Goal: Task Accomplishment & Management: Use online tool/utility

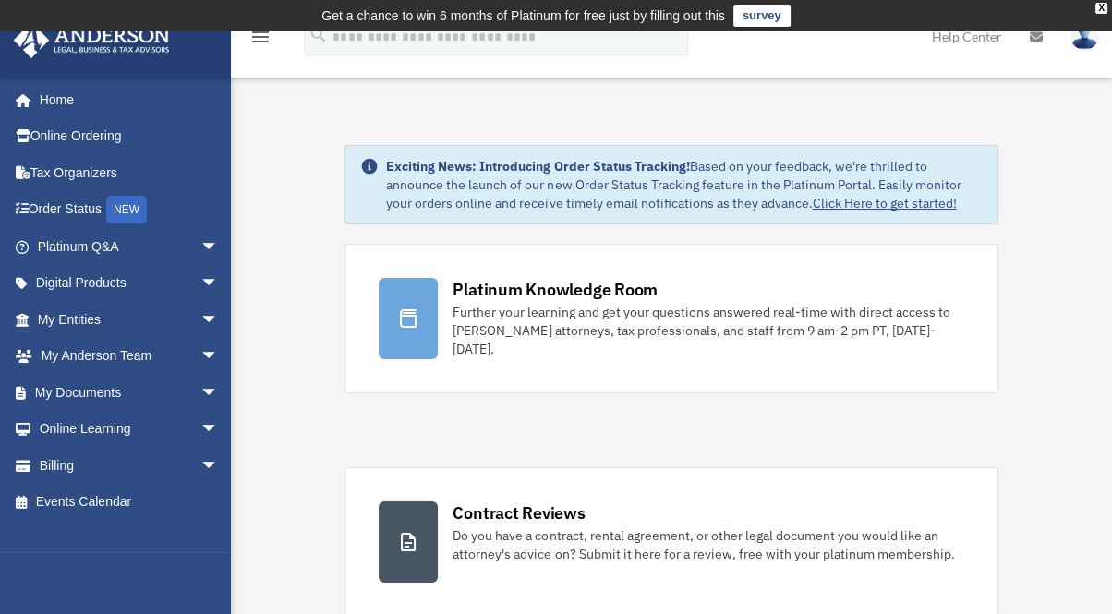
scroll to position [2063, 0]
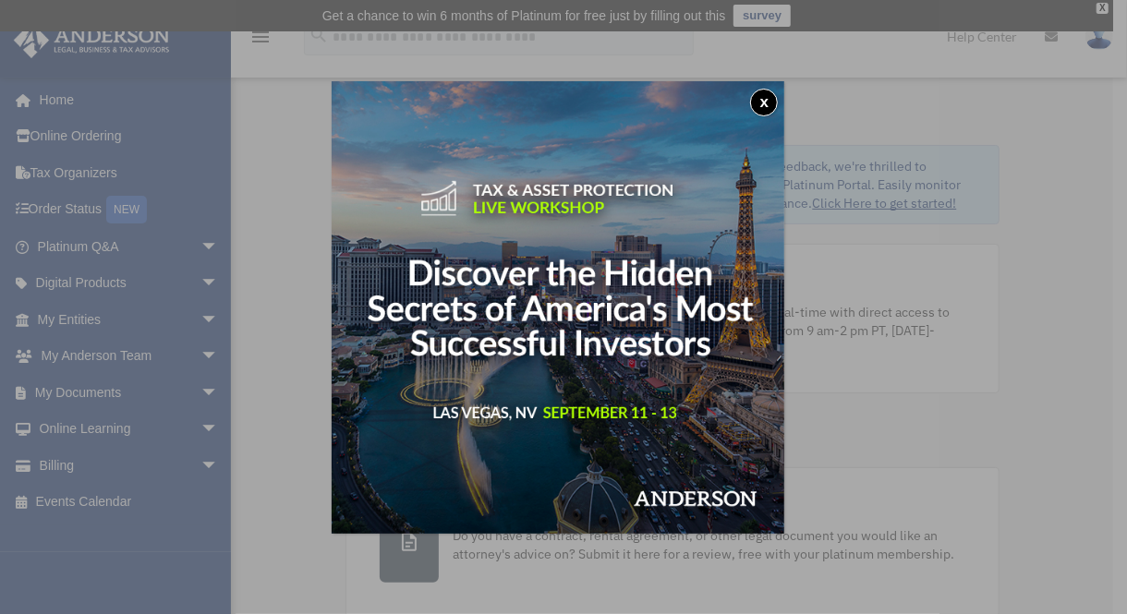
click at [759, 102] on button "x" at bounding box center [764, 103] width 28 height 28
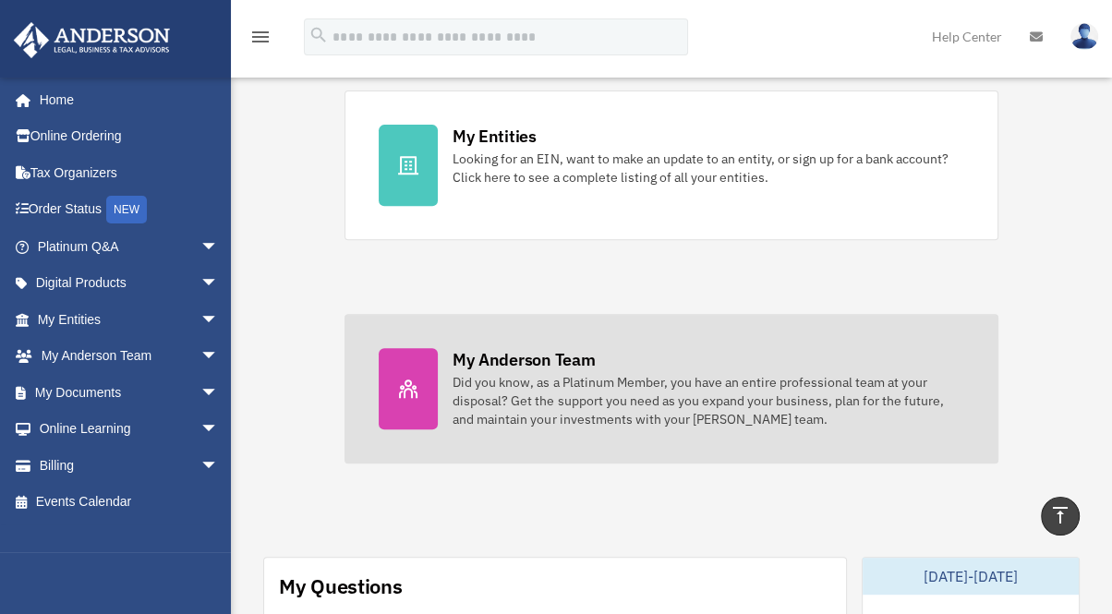
scroll to position [513, 0]
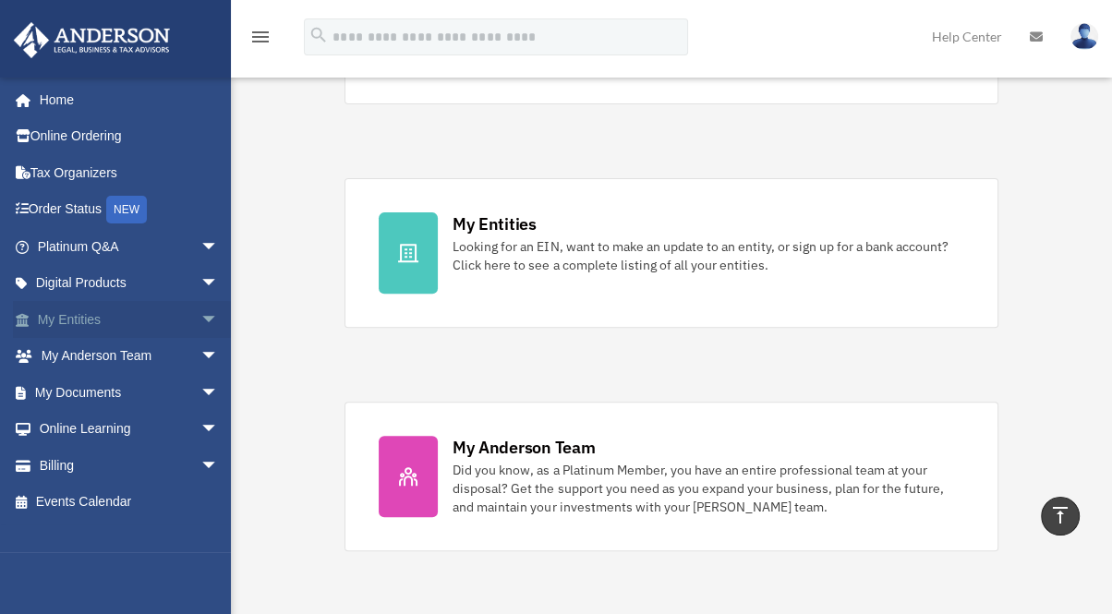
click at [200, 316] on span "arrow_drop_down" at bounding box center [218, 320] width 37 height 38
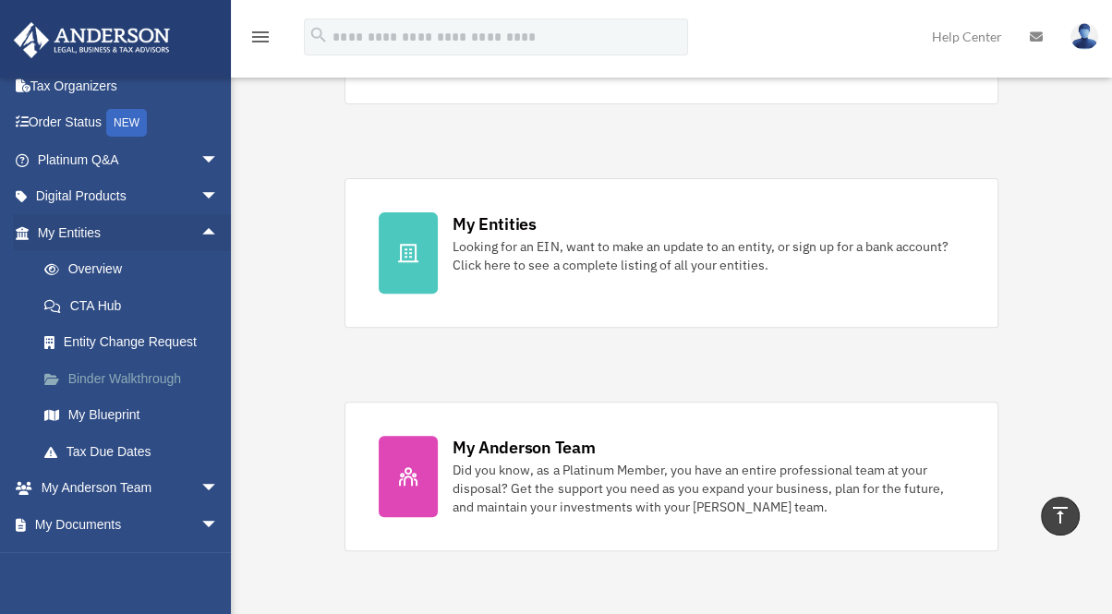
scroll to position [103, 0]
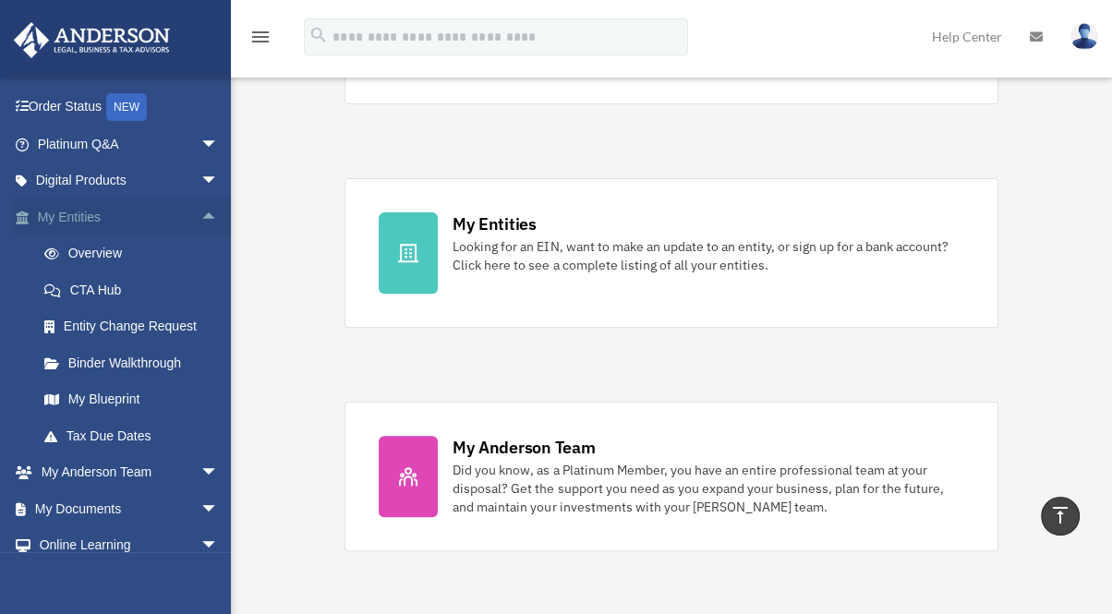
click at [200, 212] on span "arrow_drop_up" at bounding box center [218, 218] width 37 height 38
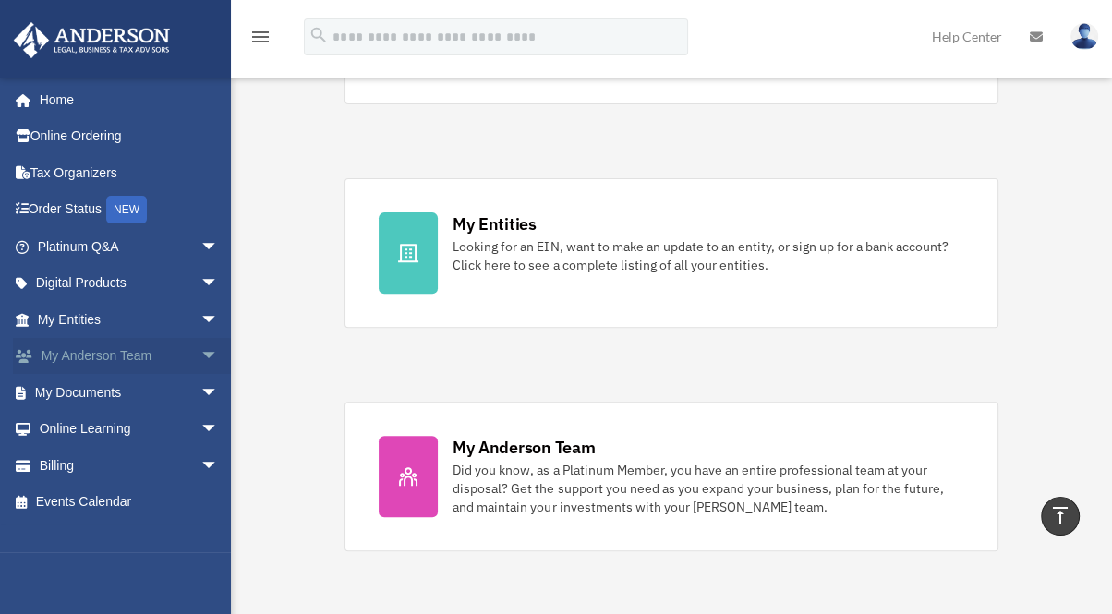
click at [200, 354] on span "arrow_drop_down" at bounding box center [218, 357] width 37 height 38
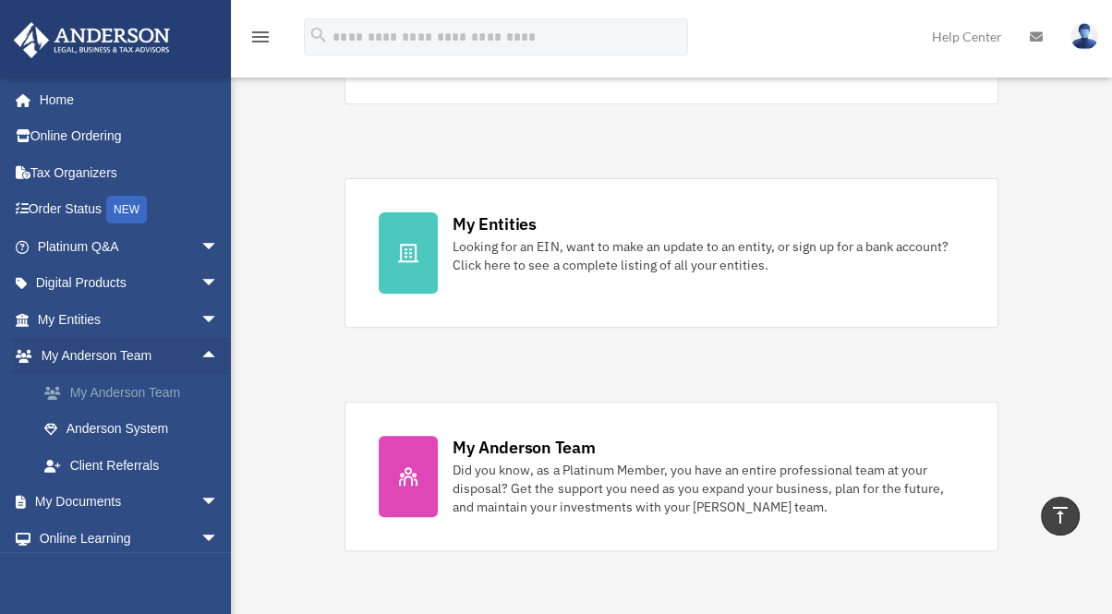
click at [183, 393] on link "My Anderson Team" at bounding box center [136, 392] width 221 height 37
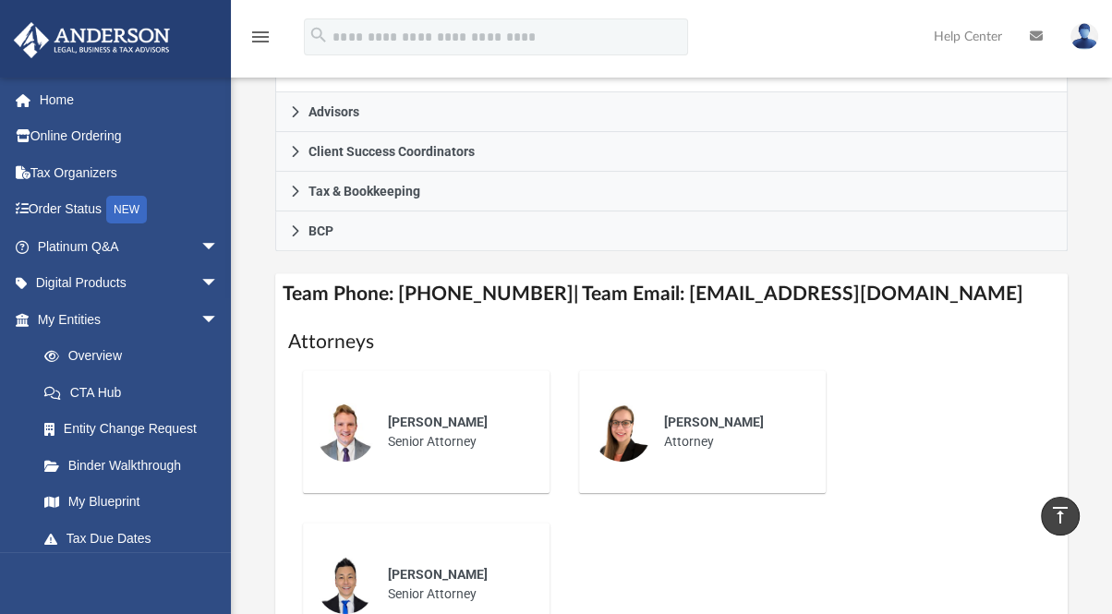
scroll to position [649, 0]
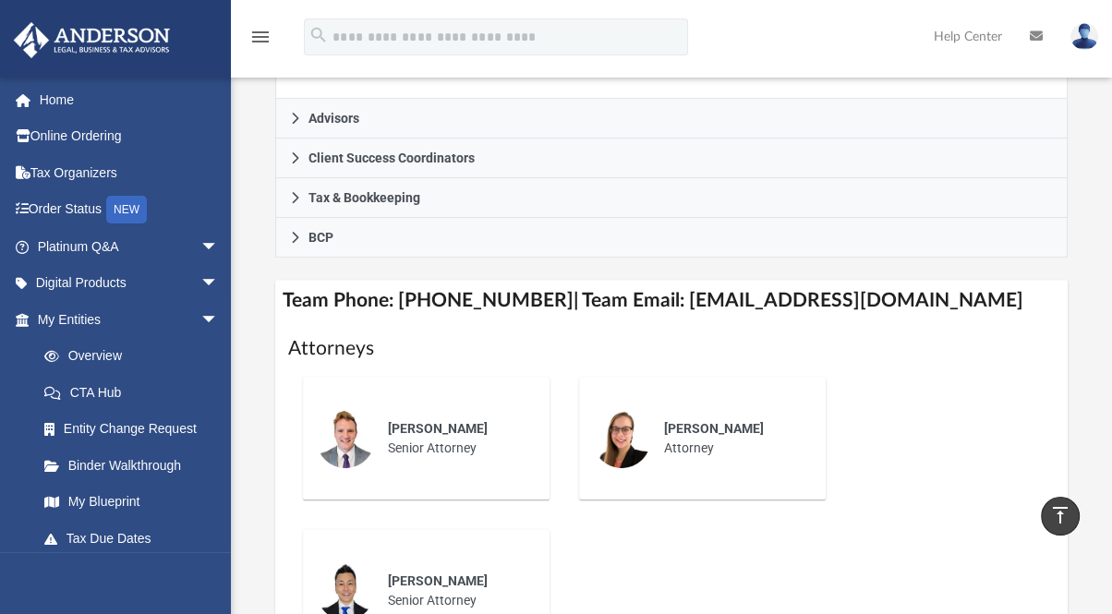
click at [574, 310] on link at bounding box center [574, 300] width 0 height 19
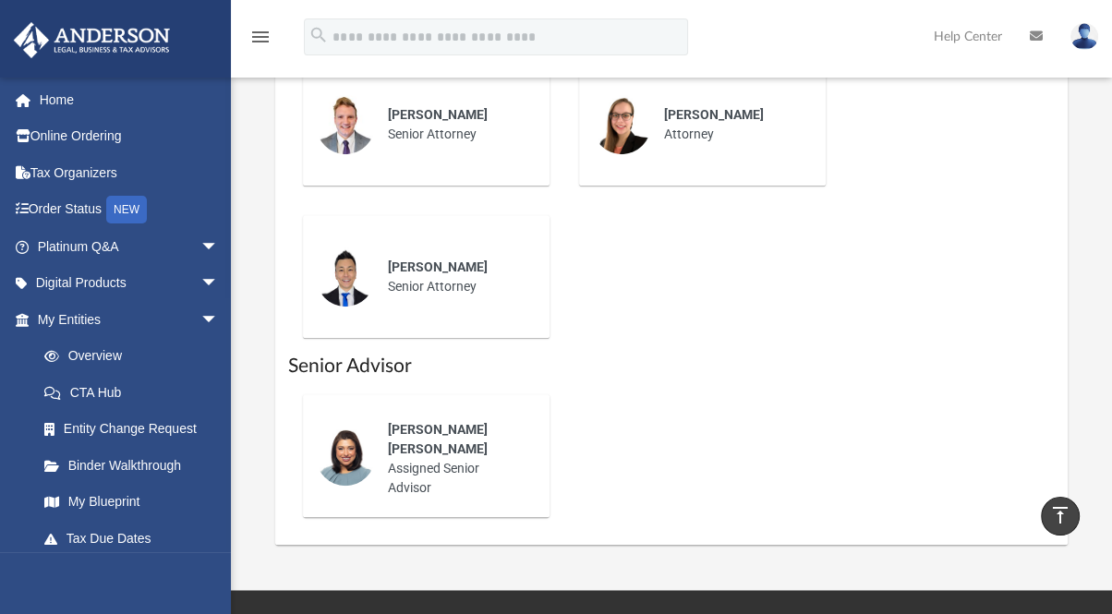
scroll to position [957, 0]
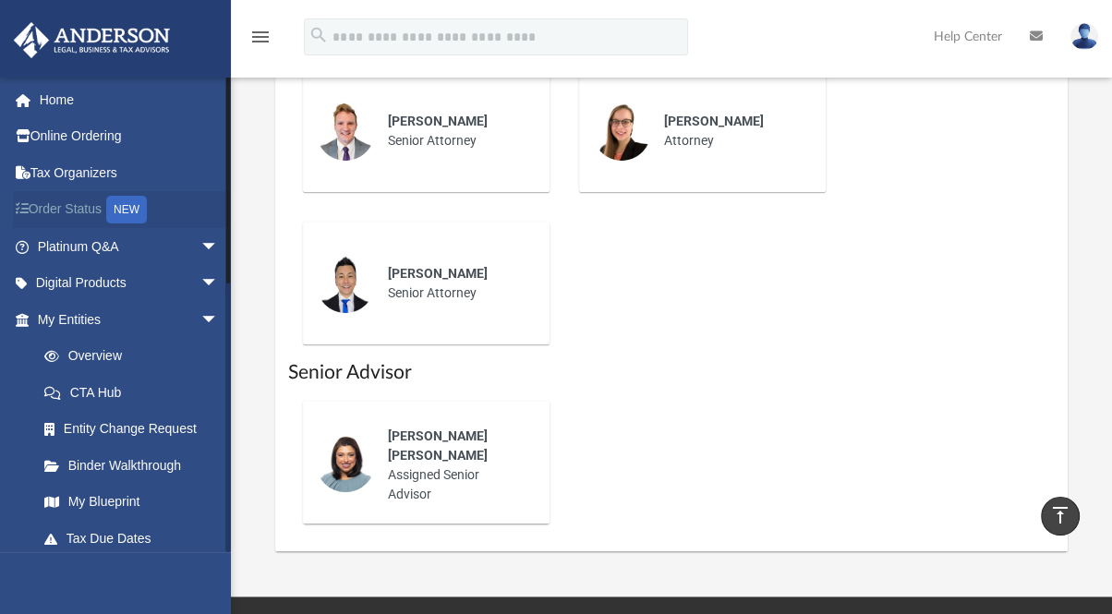
click at [90, 208] on link "Order Status NEW" at bounding box center [130, 210] width 234 height 38
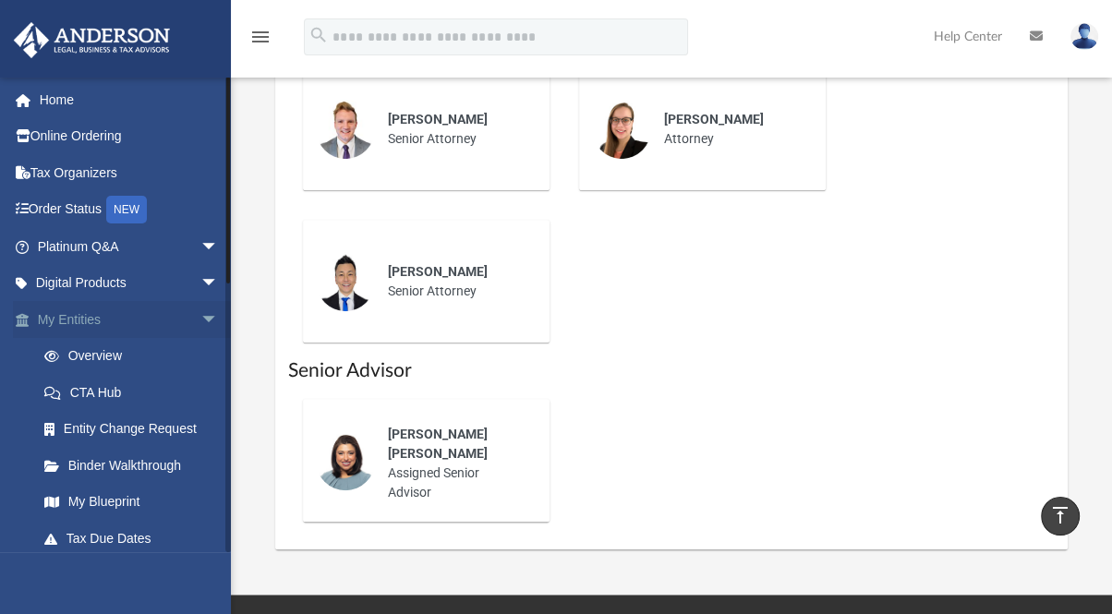
click at [200, 316] on span "arrow_drop_down" at bounding box center [218, 320] width 37 height 38
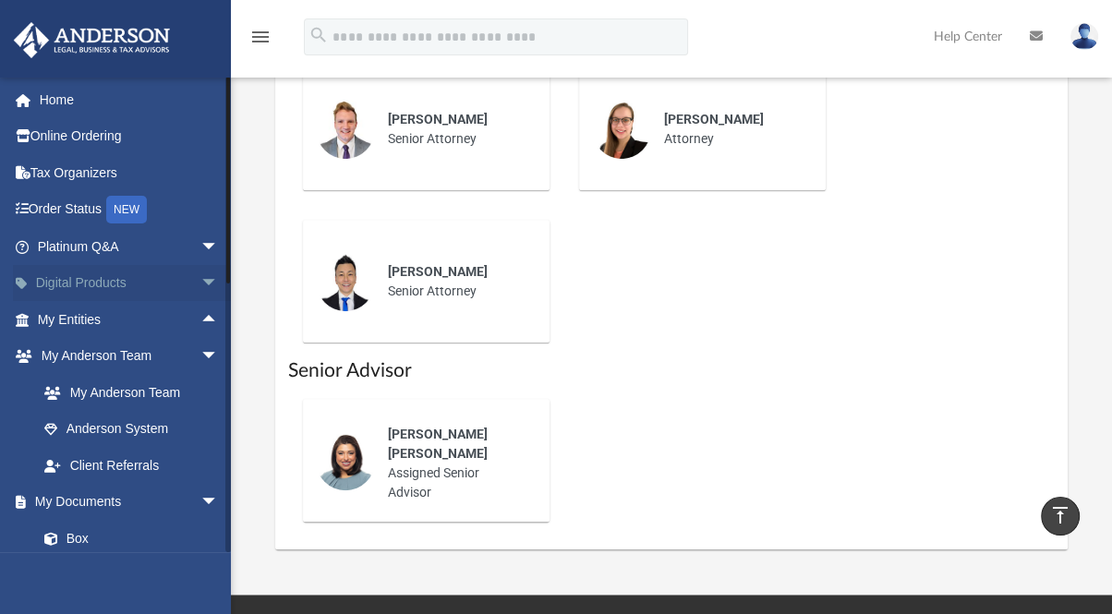
click at [200, 280] on span "arrow_drop_down" at bounding box center [218, 284] width 37 height 38
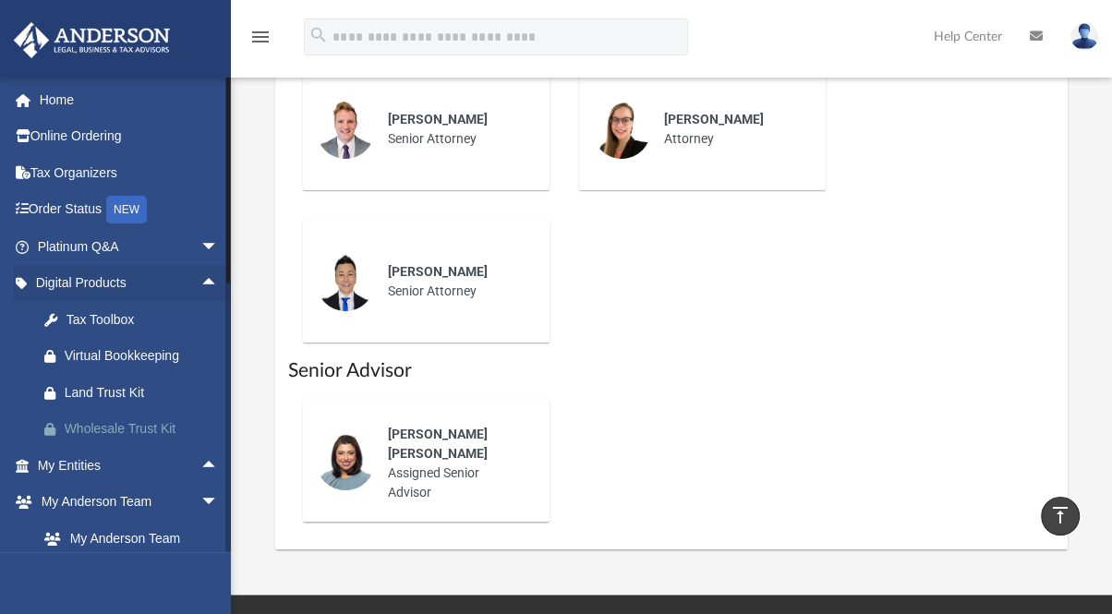
click at [165, 425] on div "Wholesale Trust Kit" at bounding box center [144, 429] width 159 height 23
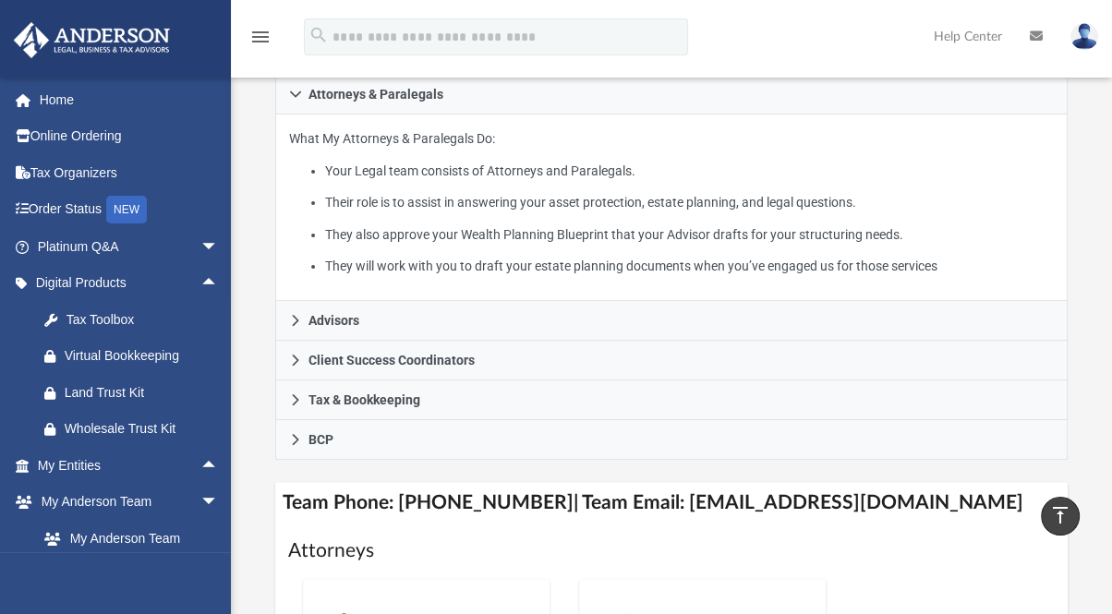
scroll to position [411, 0]
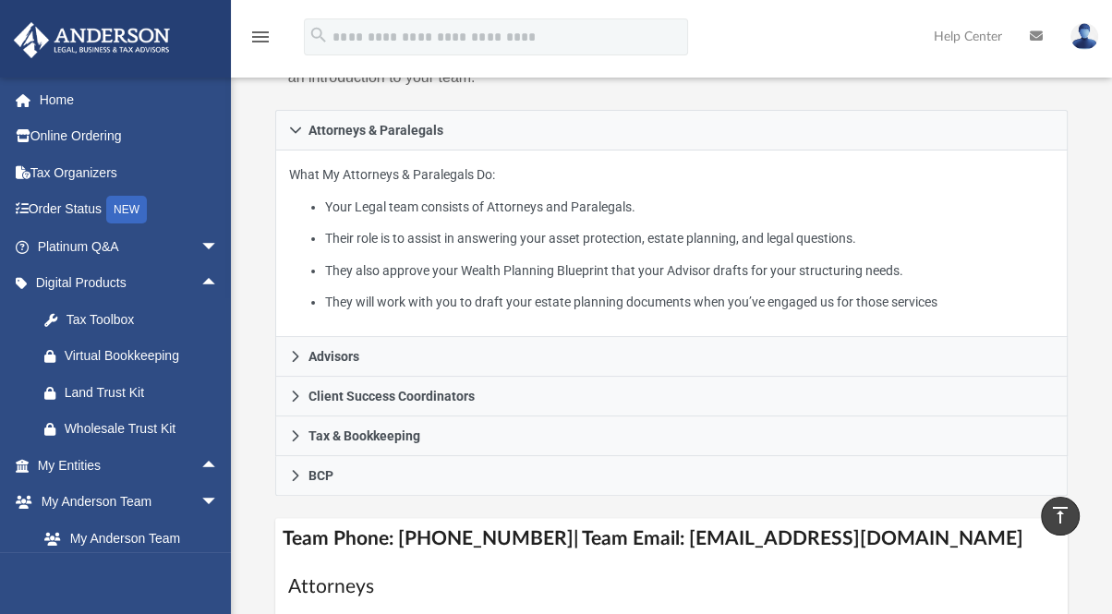
click at [1077, 43] on img at bounding box center [1085, 36] width 28 height 27
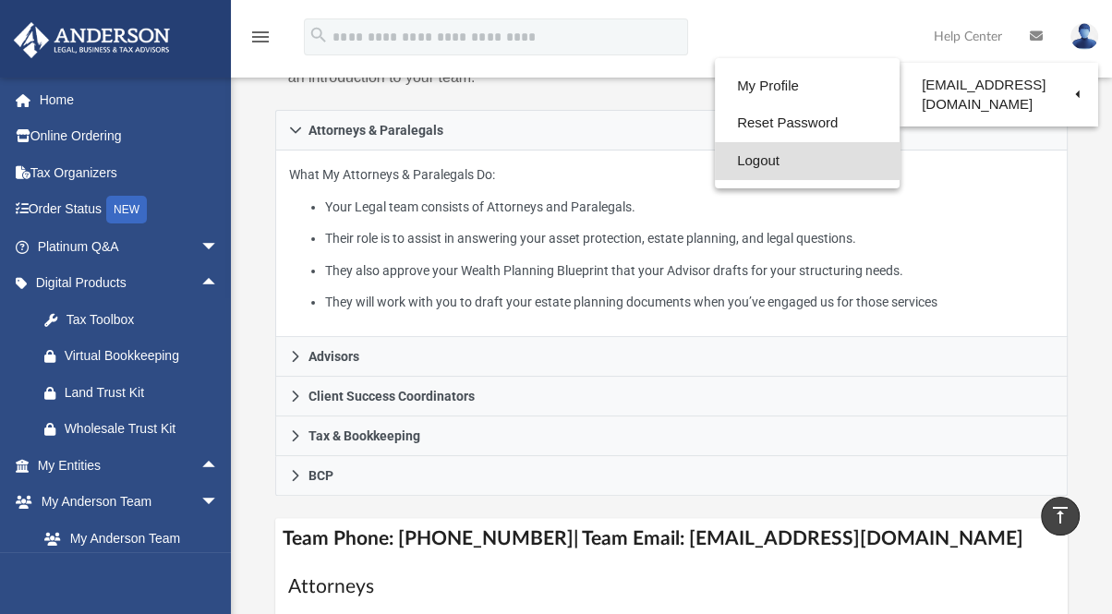
click at [783, 154] on link "Logout" at bounding box center [807, 161] width 185 height 38
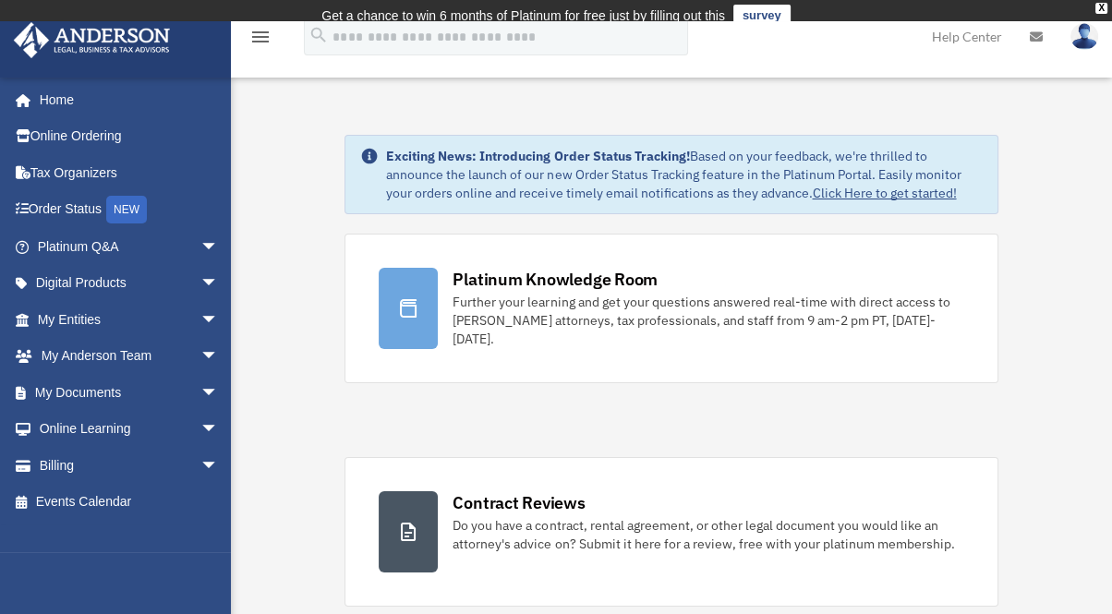
scroll to position [2063, 0]
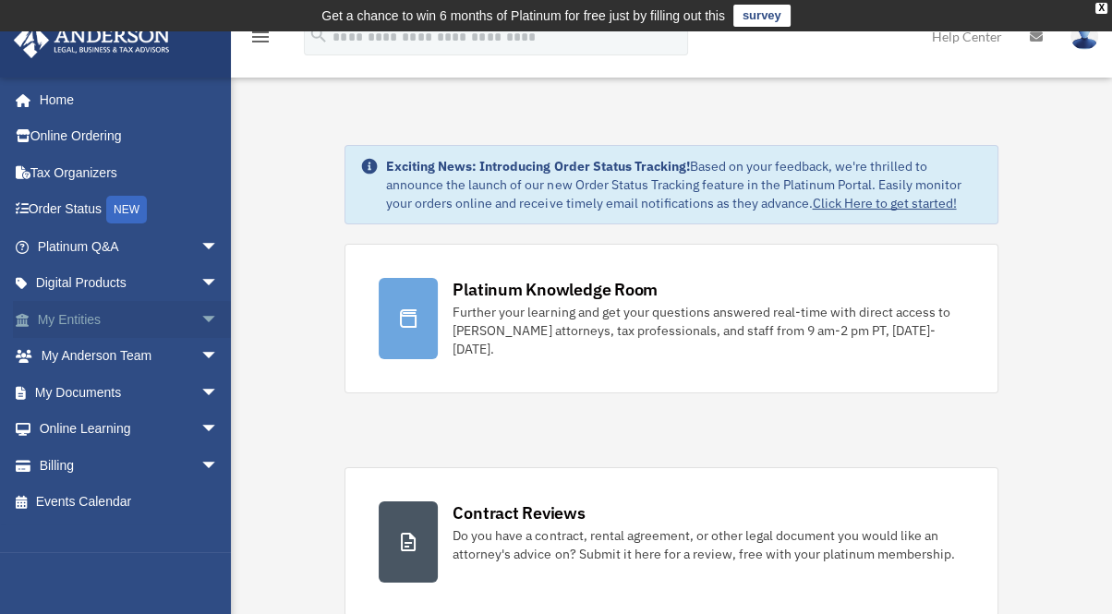
click at [107, 322] on link "My Entities arrow_drop_down" at bounding box center [130, 319] width 234 height 37
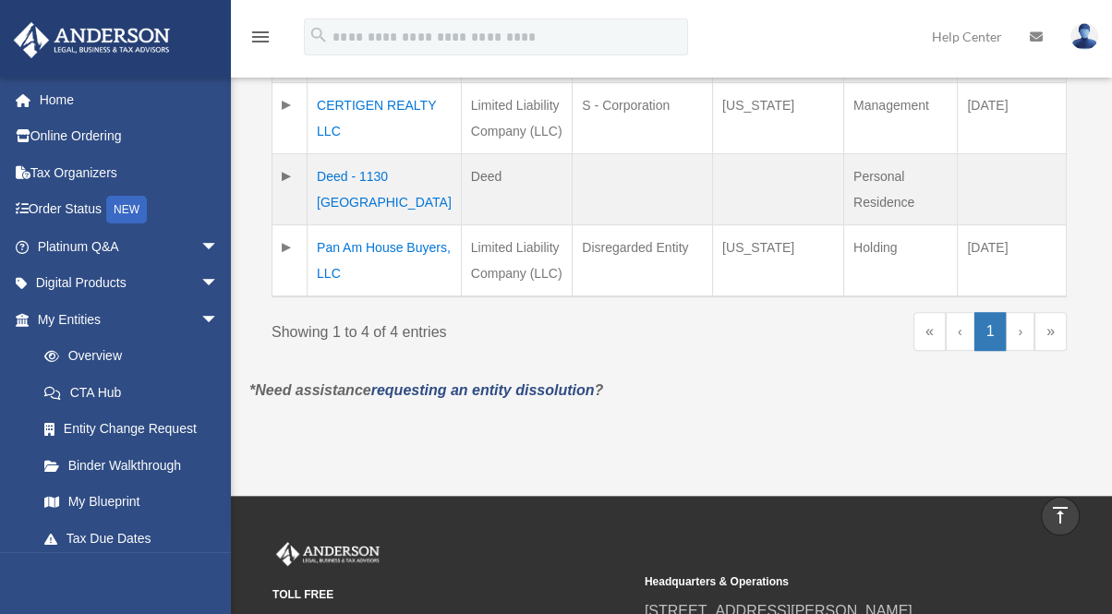
scroll to position [547, 0]
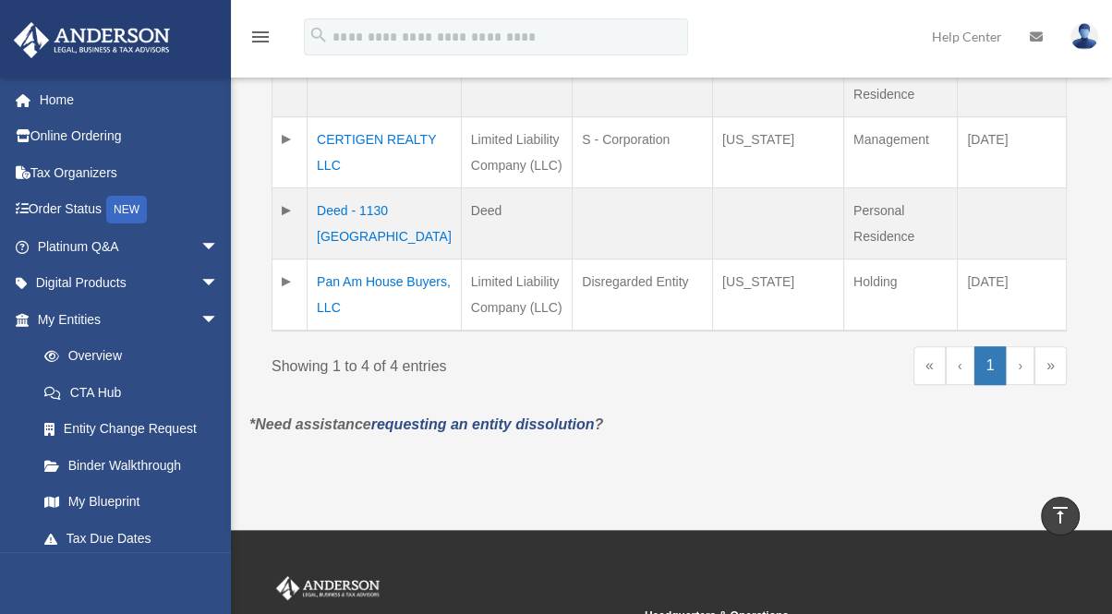
click at [336, 188] on td "CERTIGEN REALTY LLC" at bounding box center [385, 152] width 154 height 71
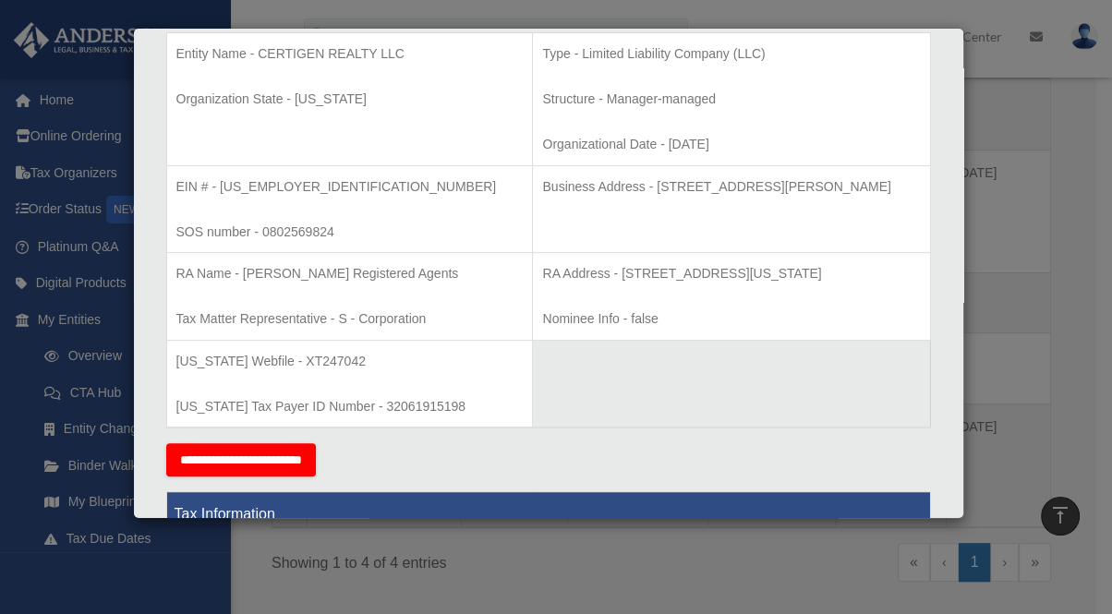
scroll to position [465, 0]
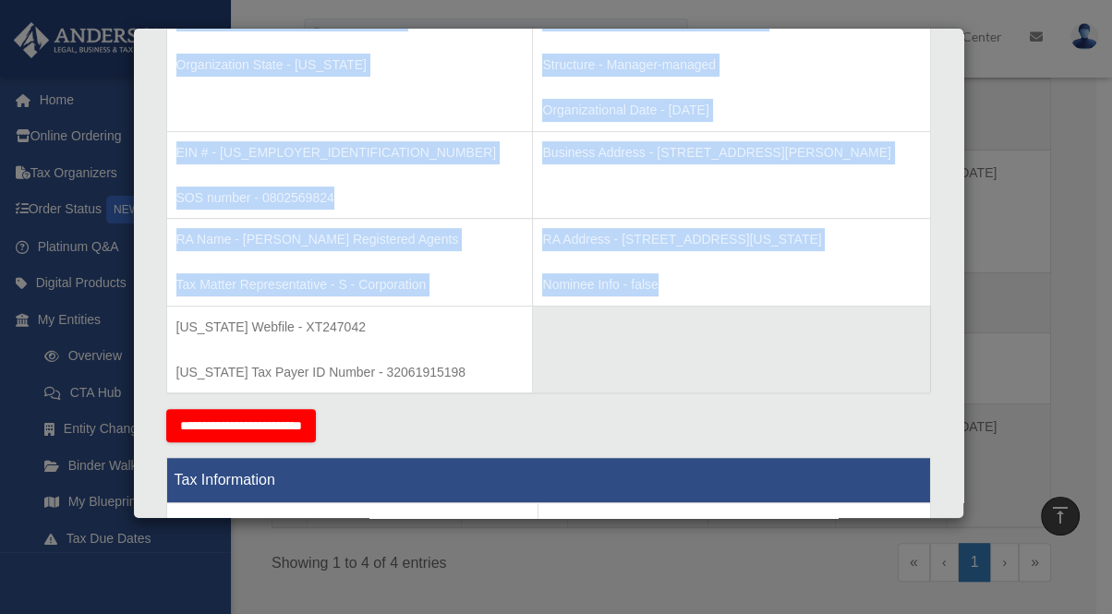
drag, startPoint x: 173, startPoint y: 60, endPoint x: 855, endPoint y: 395, distance: 760.6
type textarea "**********"
click at [855, 394] on tbody "Entity Name - CERTIGEN REALTY LLC Organization State - Texas Type - Limited Lia…" at bounding box center [548, 196] width 764 height 395
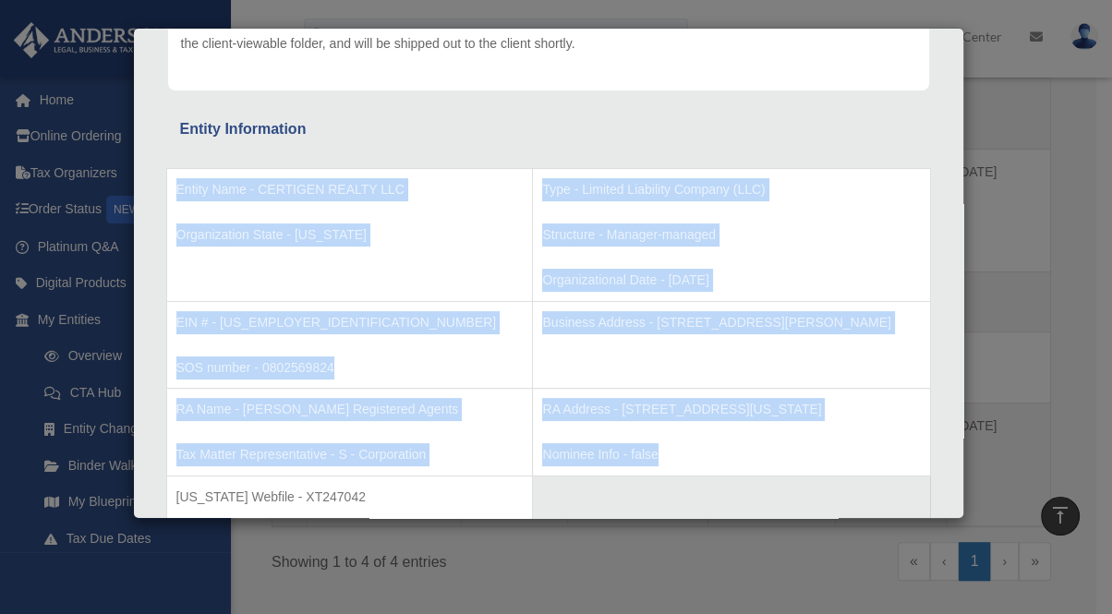
scroll to position [294, 0]
click at [793, 303] on td "Type - Limited Liability Company (LLC) Structure - Manager-managed Organization…" at bounding box center [731, 236] width 397 height 133
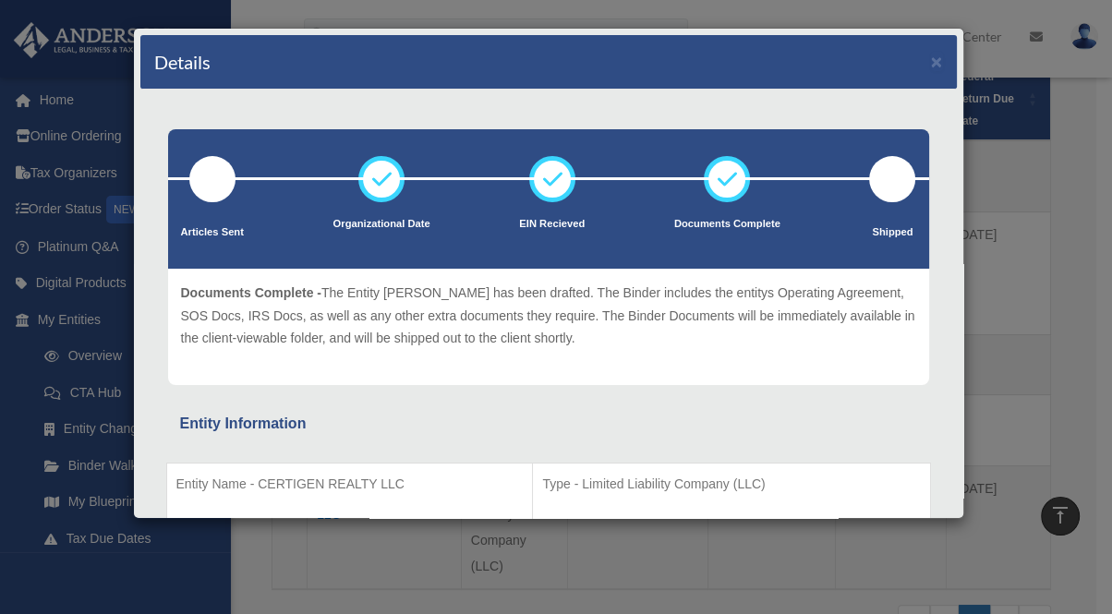
scroll to position [444, 0]
click at [1012, 270] on div "Details × Articles Sent Organizational Date" at bounding box center [556, 307] width 1112 height 614
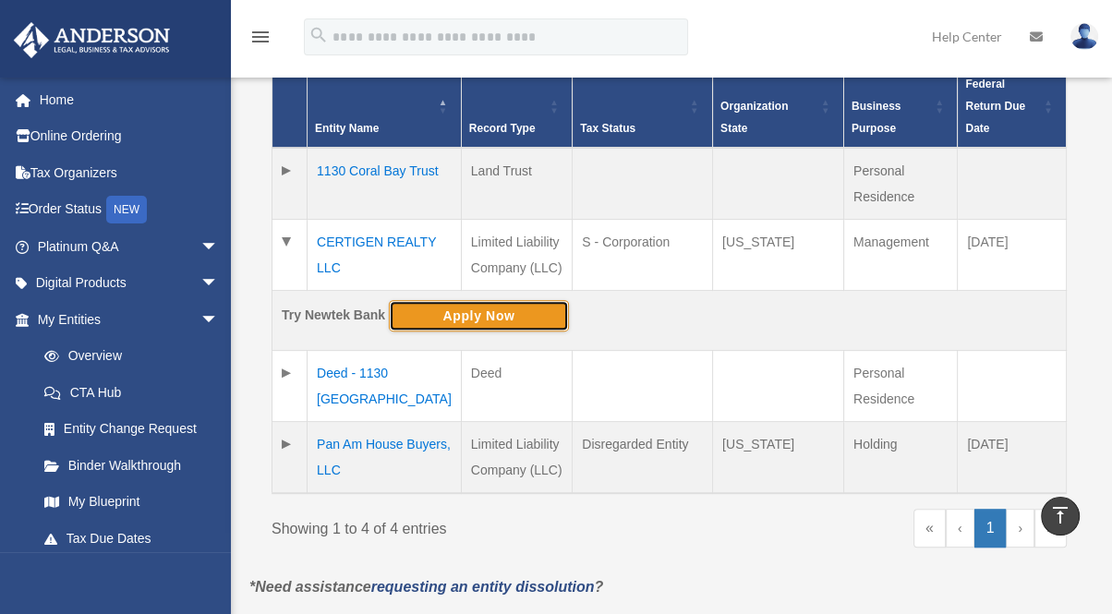
click at [440, 332] on button "Apply Now" at bounding box center [479, 315] width 180 height 31
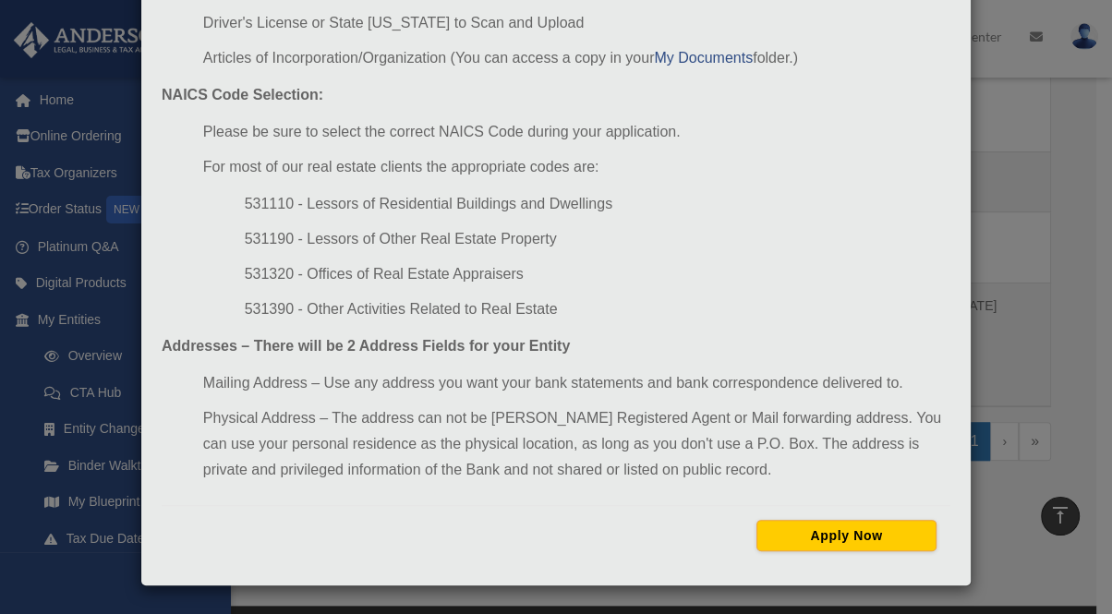
scroll to position [650, 0]
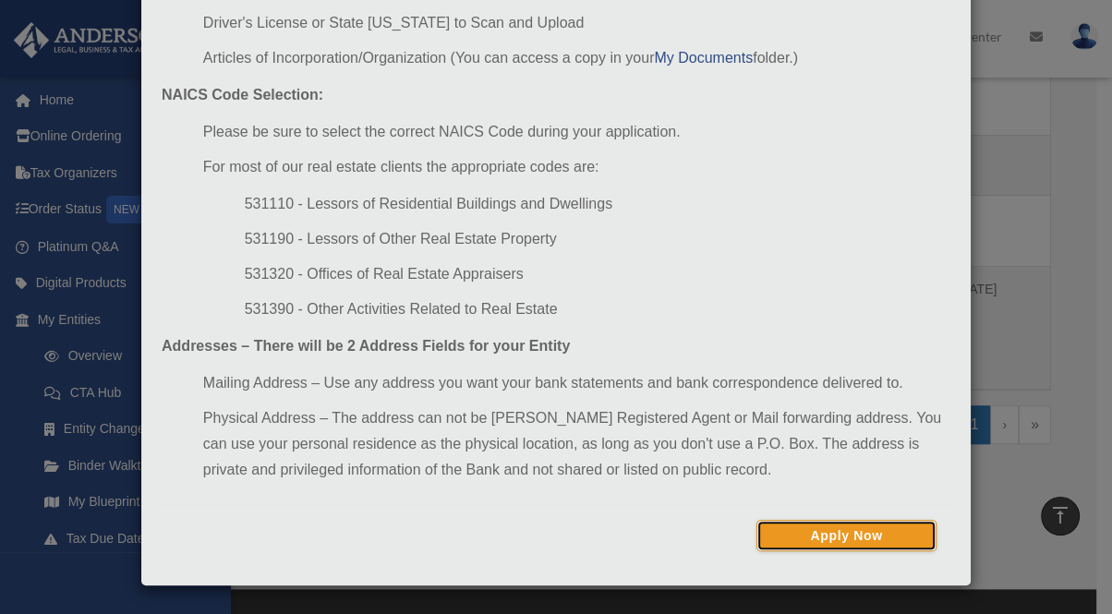
click at [764, 547] on button "Apply Now" at bounding box center [847, 535] width 180 height 31
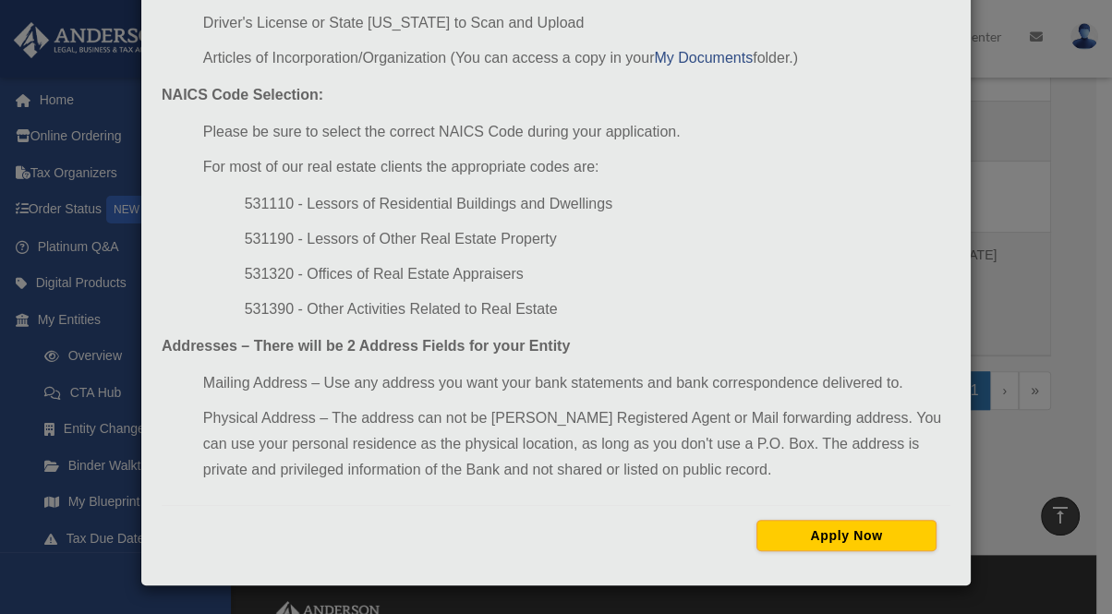
click at [990, 243] on div "Newtek Application Information × Oops! Something went wrong, please contact you…" at bounding box center [556, 307] width 1112 height 614
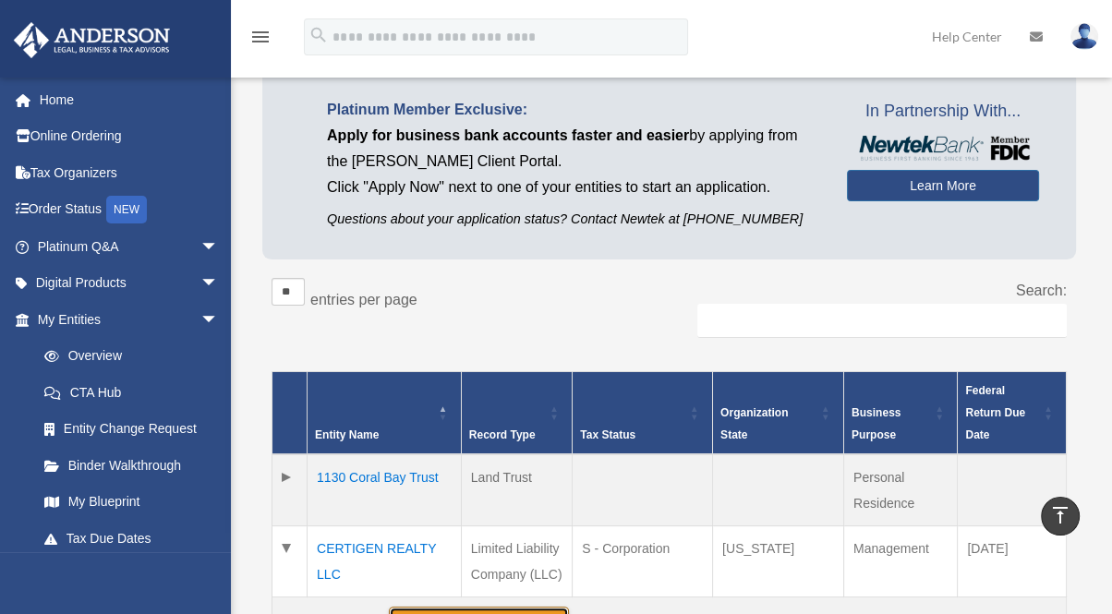
scroll to position [137, 0]
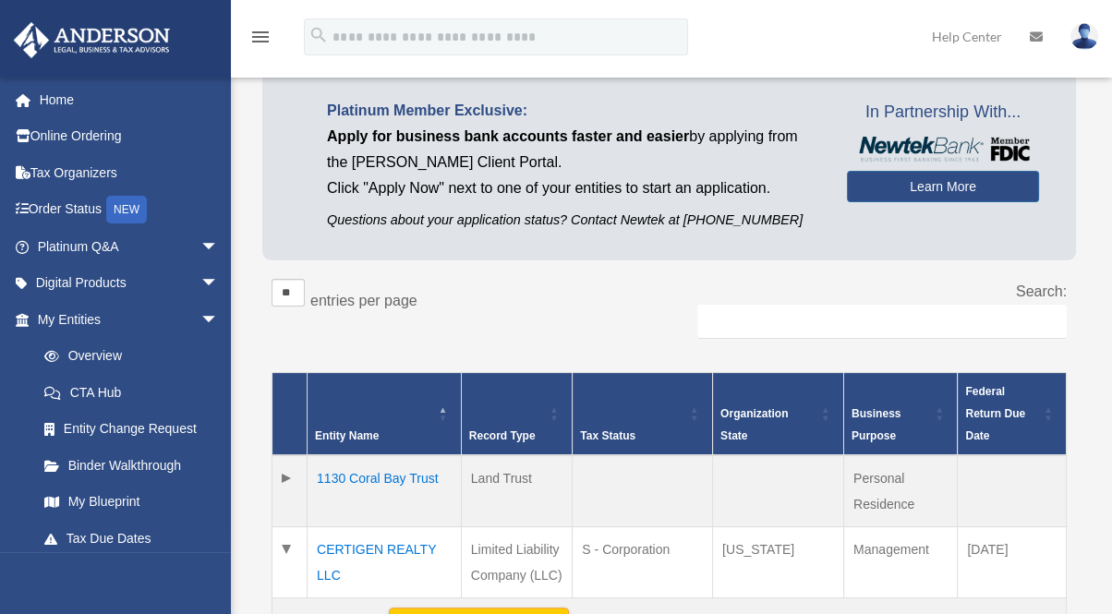
click at [1085, 39] on img at bounding box center [1085, 36] width 28 height 27
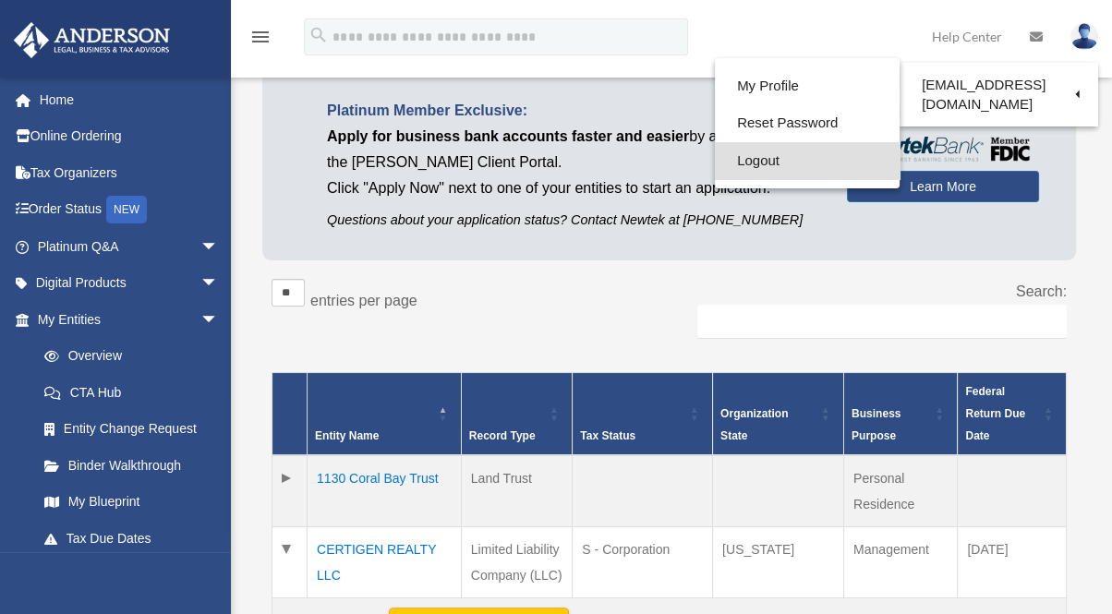
click at [738, 169] on link "Logout" at bounding box center [807, 161] width 185 height 38
